Goal: Task Accomplishment & Management: Manage account settings

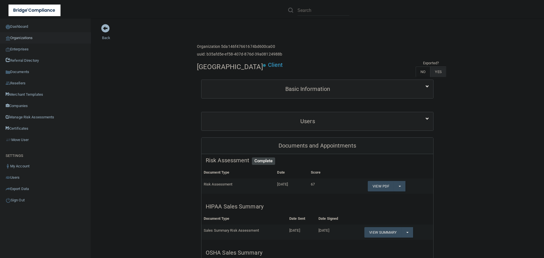
scroll to position [142, 0]
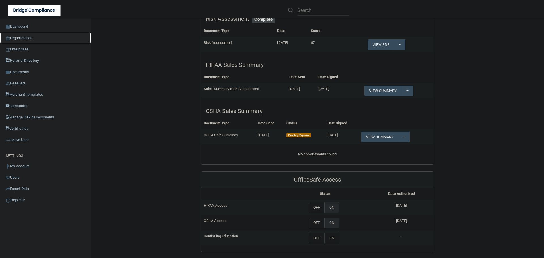
click at [18, 37] on link "Organizations" at bounding box center [45, 37] width 91 height 11
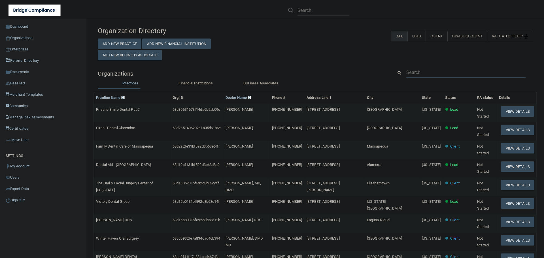
click at [419, 73] on input "text" at bounding box center [466, 72] width 119 height 10
paste input "[EMAIL_ADDRESS][DOMAIN_NAME]"
type input "[EMAIL_ADDRESS][DOMAIN_NAME]"
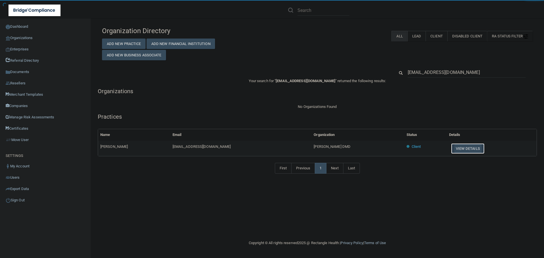
click at [451, 148] on button "View Details" at bounding box center [467, 148] width 33 height 10
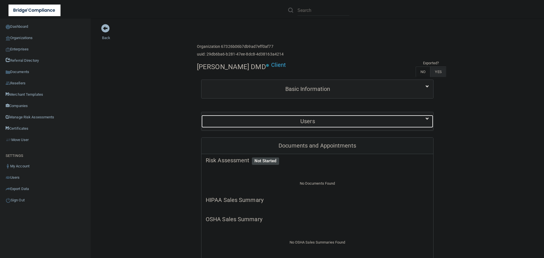
click at [304, 120] on h5 "Users" at bounding box center [308, 121] width 204 height 6
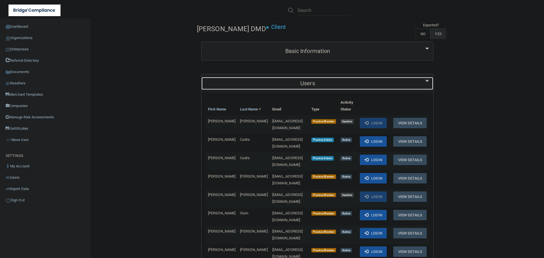
scroll to position [57, 0]
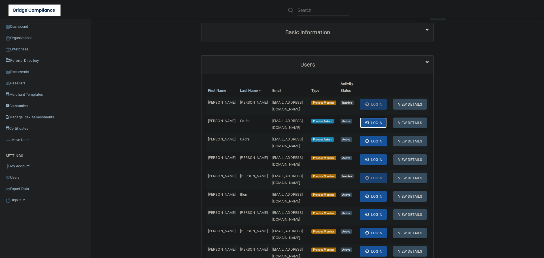
click at [365, 121] on span at bounding box center [367, 123] width 4 height 4
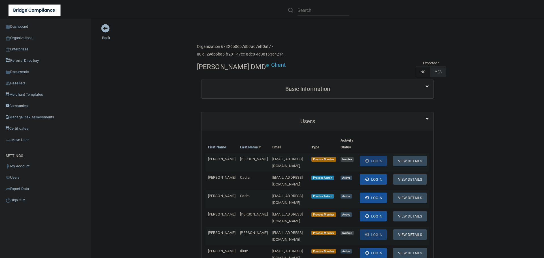
click at [217, 68] on h4 "[PERSON_NAME] DMD" at bounding box center [231, 66] width 69 height 7
copy div "[PERSON_NAME] DMD"
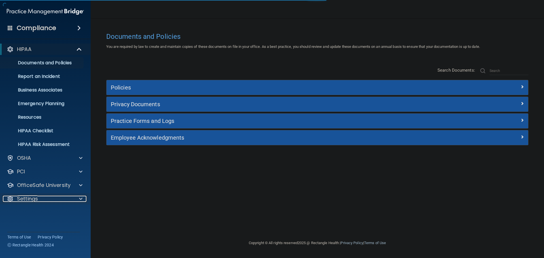
click at [76, 198] on div at bounding box center [80, 199] width 14 height 7
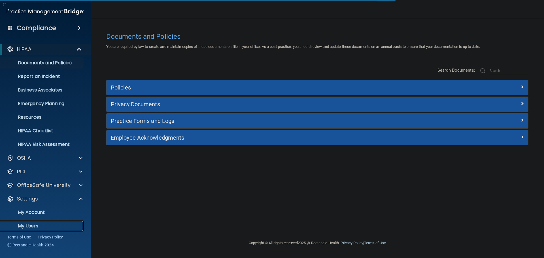
click at [25, 226] on p "My Users" at bounding box center [42, 226] width 77 height 6
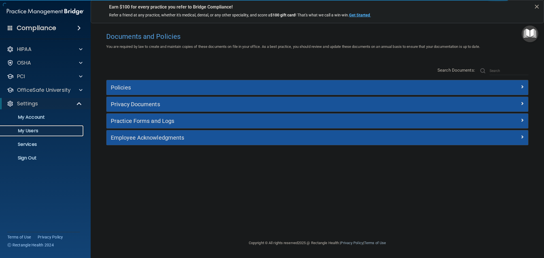
select select "20"
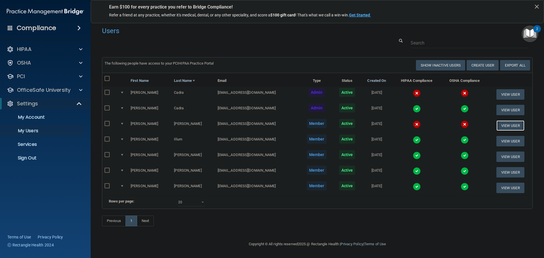
click at [499, 123] on button "View User" at bounding box center [511, 125] width 28 height 10
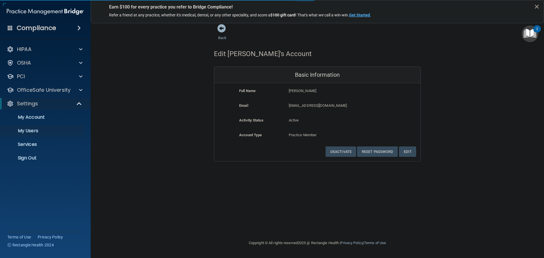
select select "20"
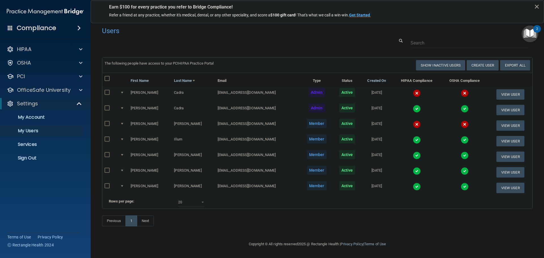
click at [413, 124] on img at bounding box center [417, 124] width 8 height 8
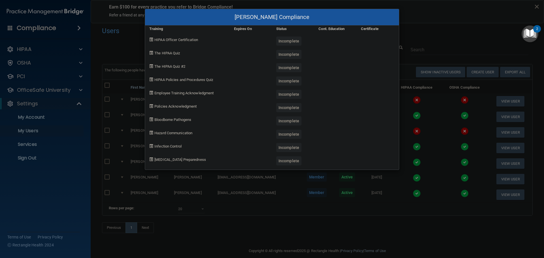
click at [403, 136] on div "[PERSON_NAME] Compliance Training Expires On Status Cont. Education Certificate…" at bounding box center [272, 129] width 544 height 258
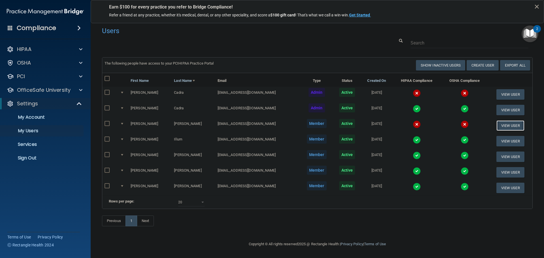
click at [505, 126] on button "View User" at bounding box center [511, 125] width 28 height 10
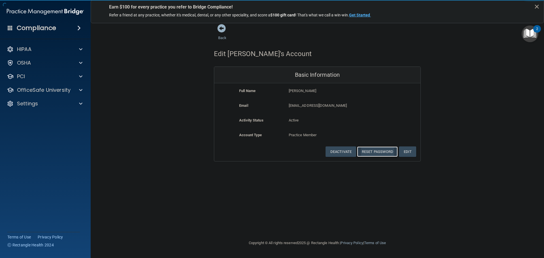
click at [380, 153] on button "Reset Password" at bounding box center [377, 152] width 41 height 10
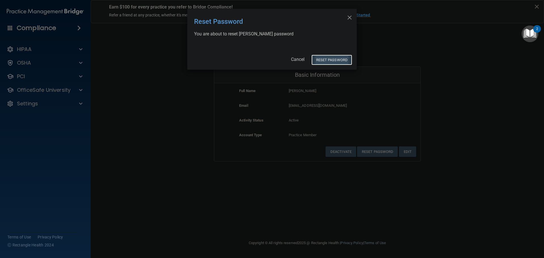
click at [331, 61] on button "Reset Password" at bounding box center [332, 60] width 41 height 10
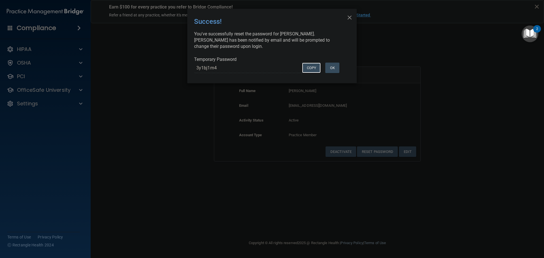
click at [308, 67] on button "COPY" at bounding box center [311, 68] width 19 height 10
